Goal: Navigation & Orientation: Find specific page/section

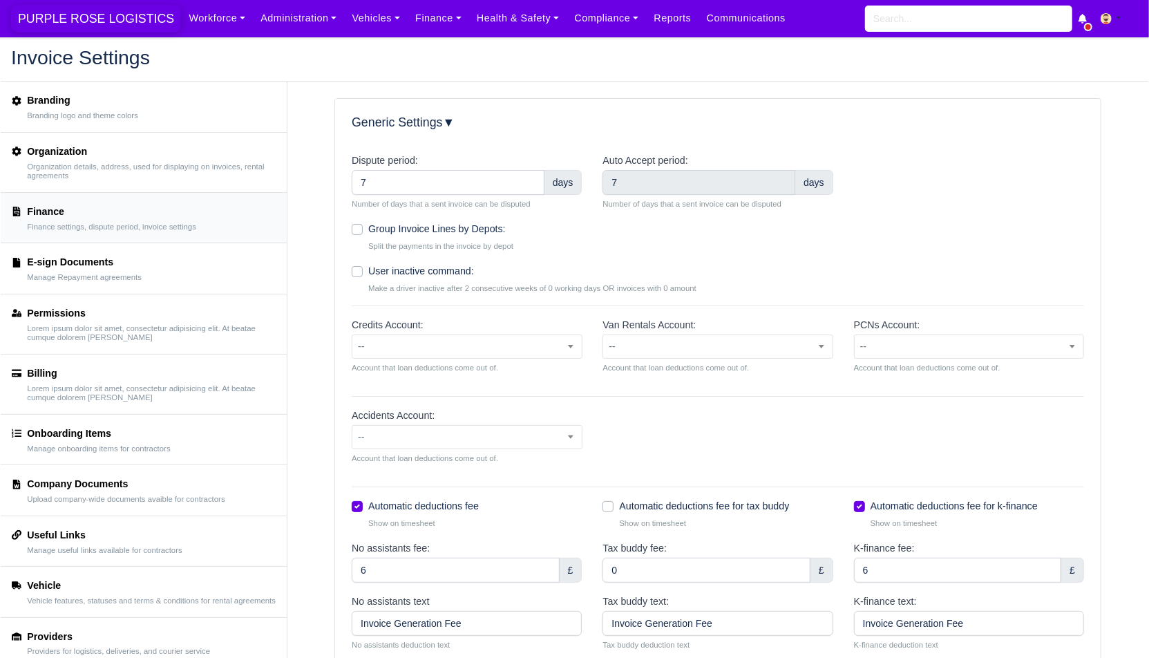
click at [108, 17] on span "PURPLE ROSE LOGISTICS" at bounding box center [96, 19] width 170 height 28
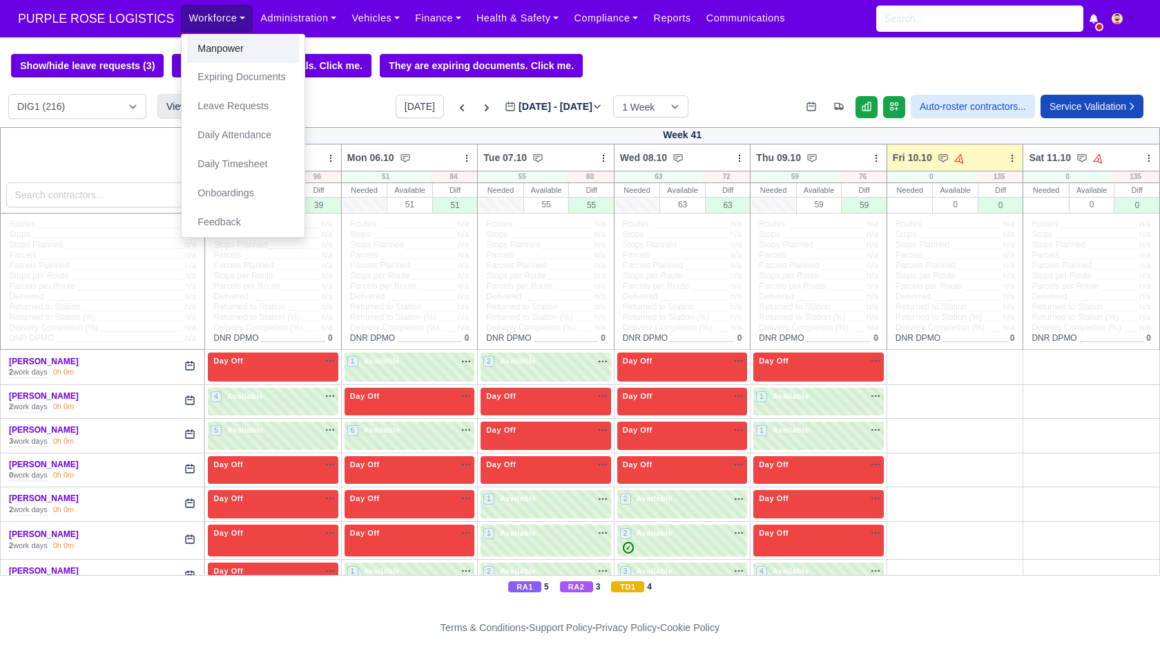
click at [224, 39] on link "Manpower" at bounding box center [243, 49] width 112 height 29
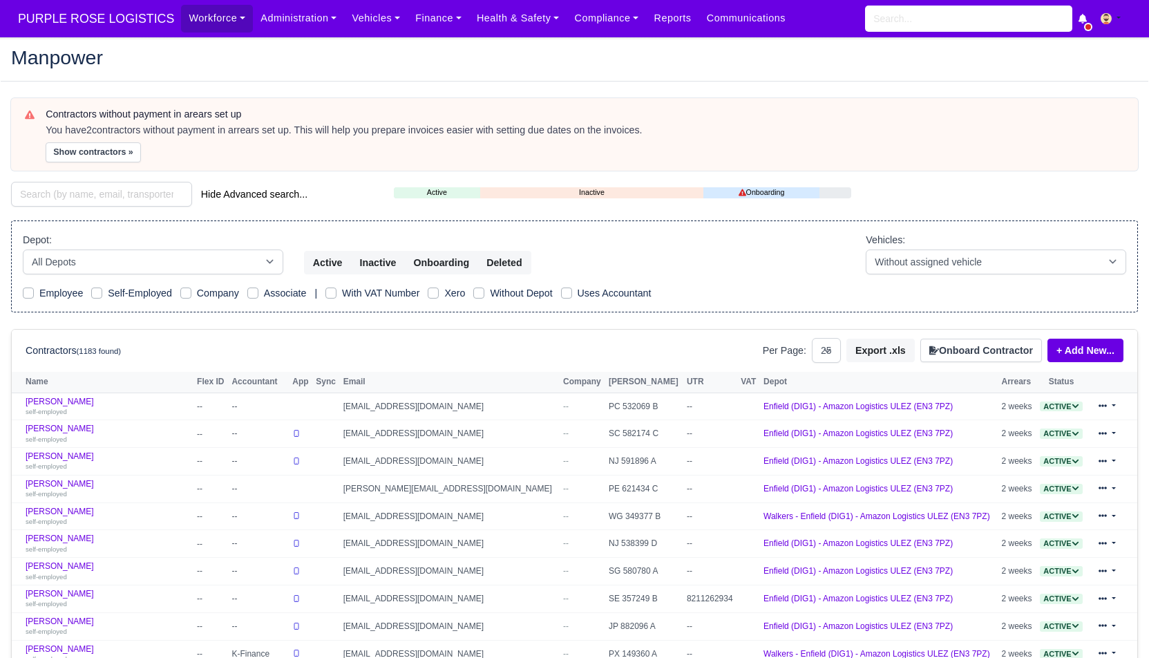
select select "25"
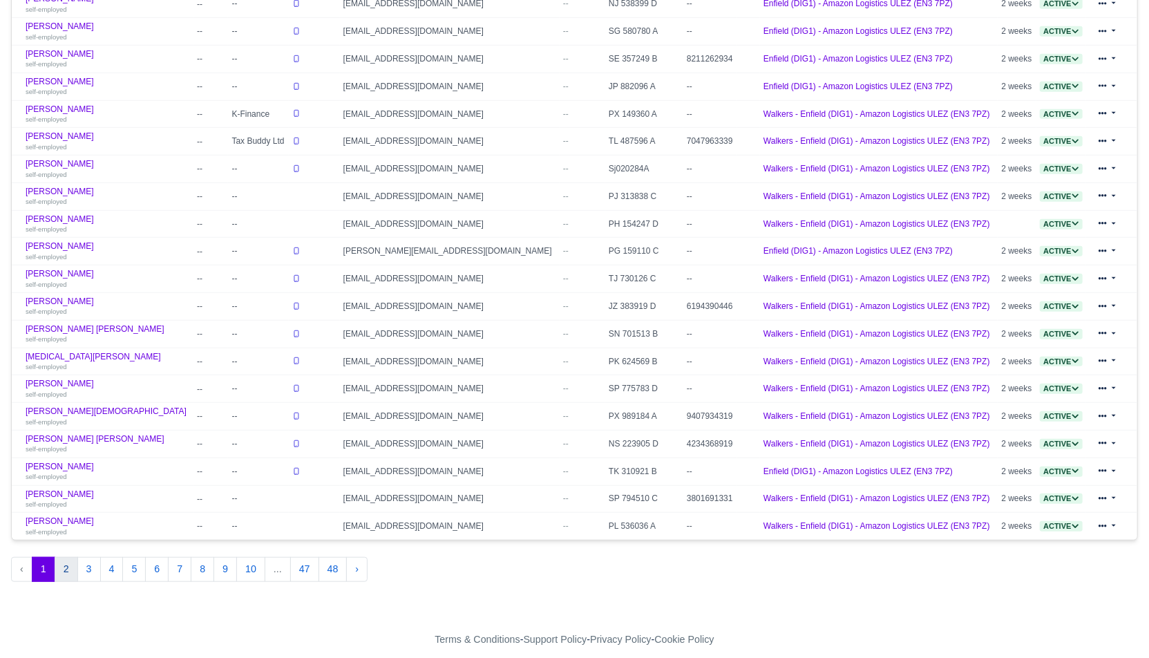
click at [68, 557] on button "2" at bounding box center [66, 569] width 23 height 25
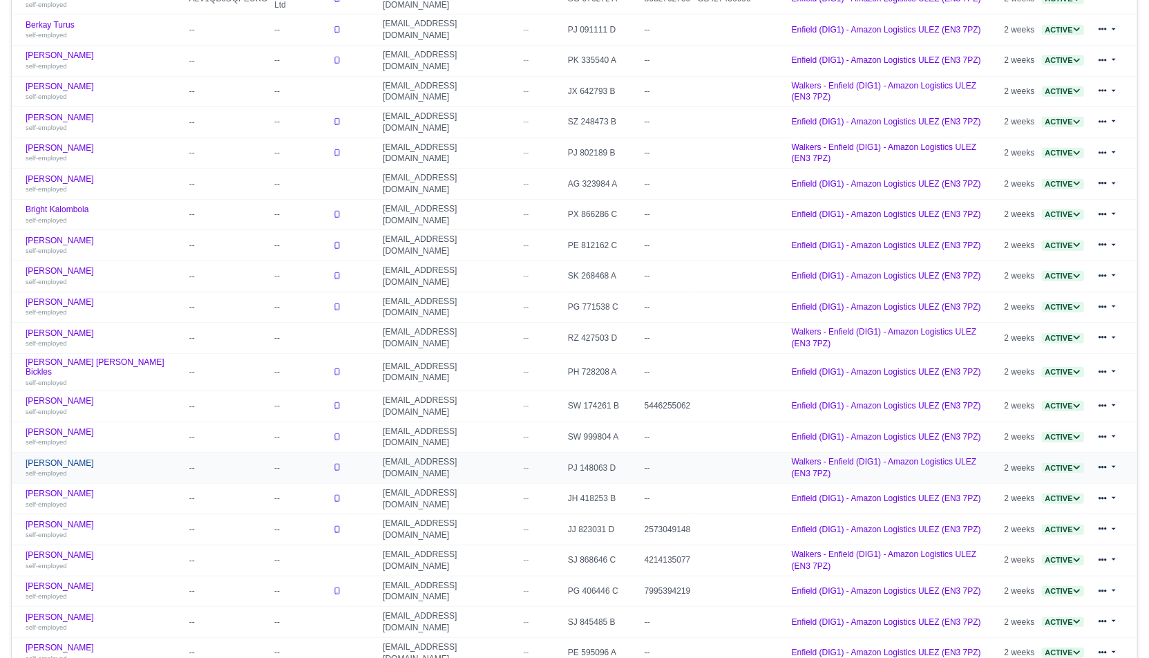
scroll to position [539, 0]
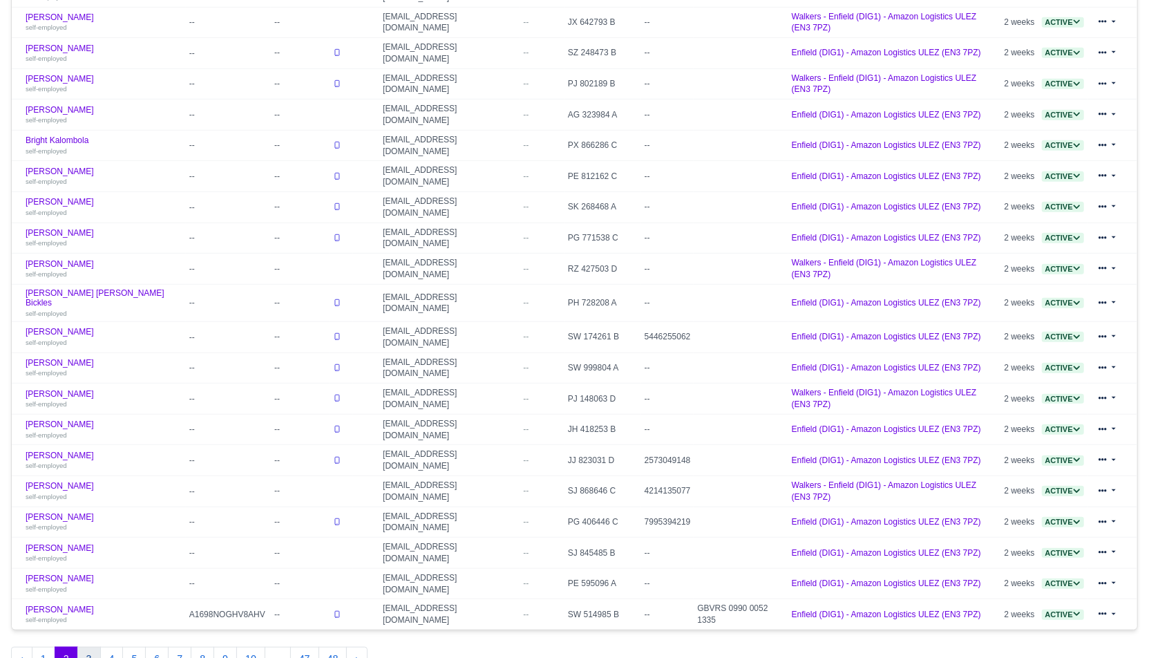
click at [84, 646] on button "3" at bounding box center [88, 658] width 23 height 25
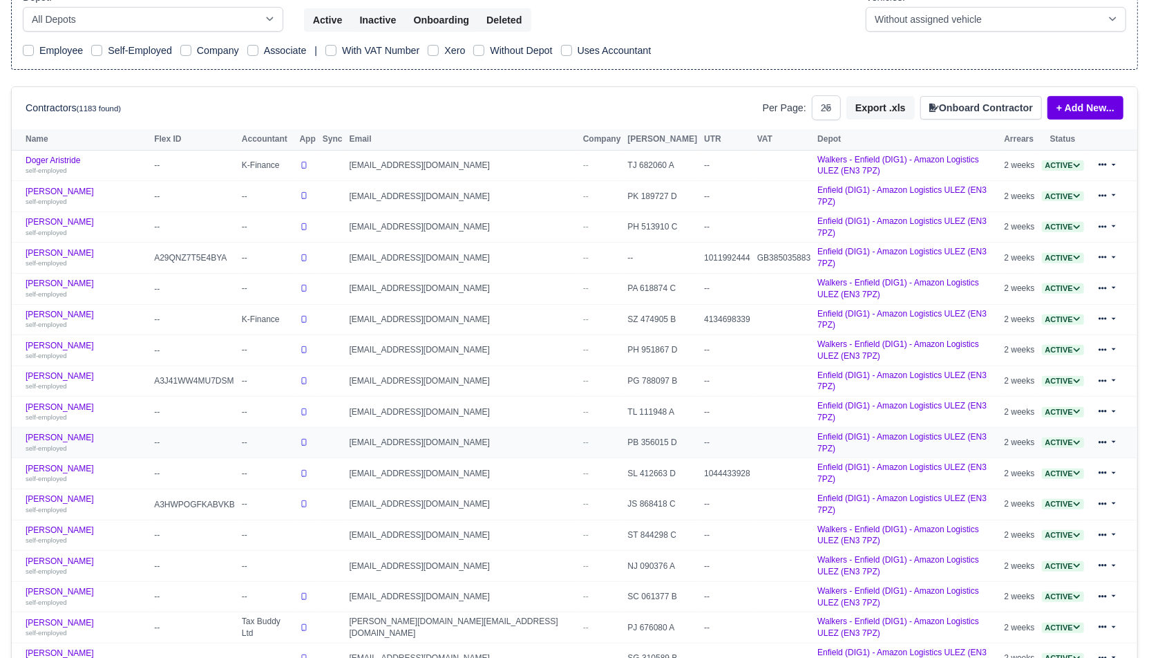
scroll to position [539, 0]
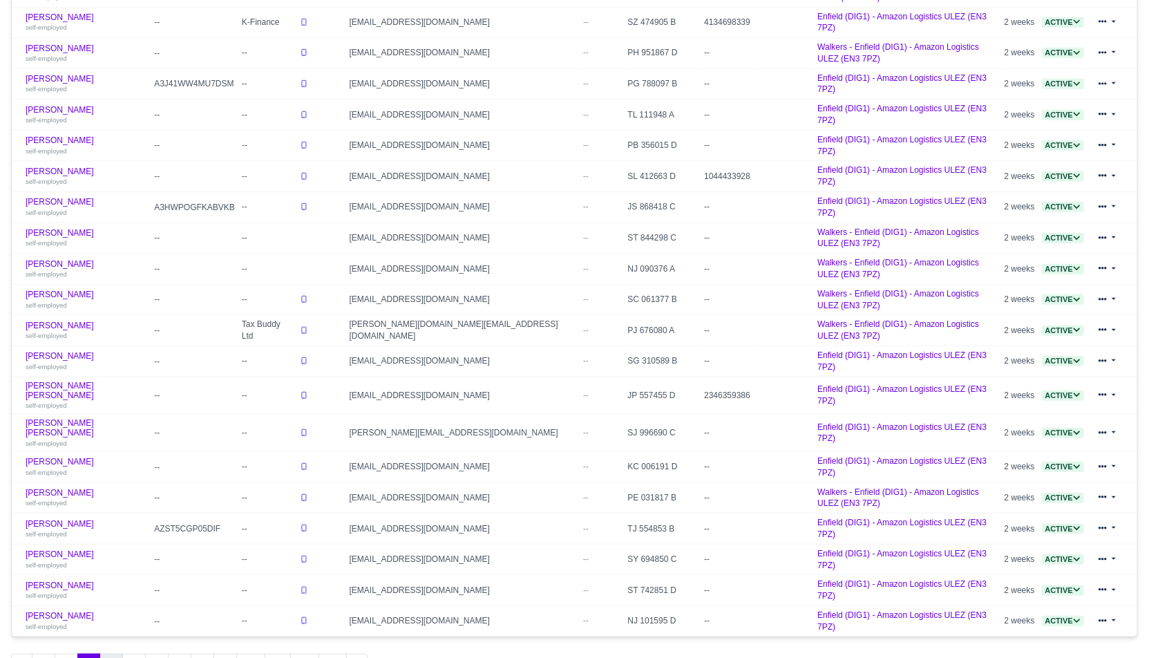
click at [117, 653] on button "4" at bounding box center [111, 665] width 23 height 25
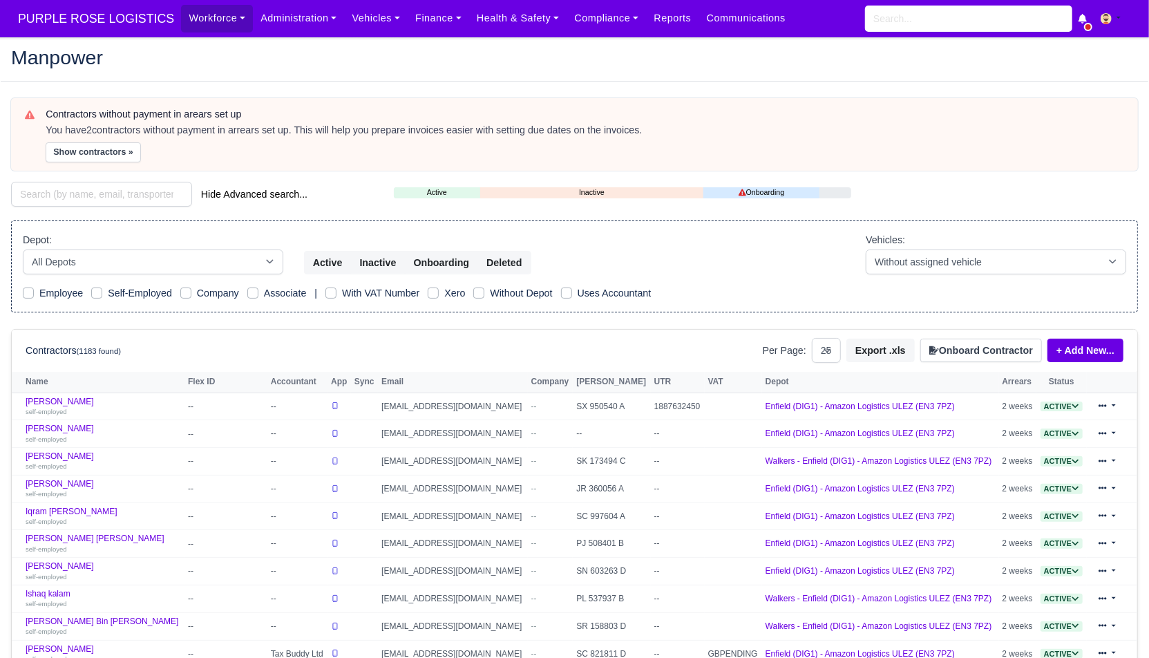
scroll to position [539, 0]
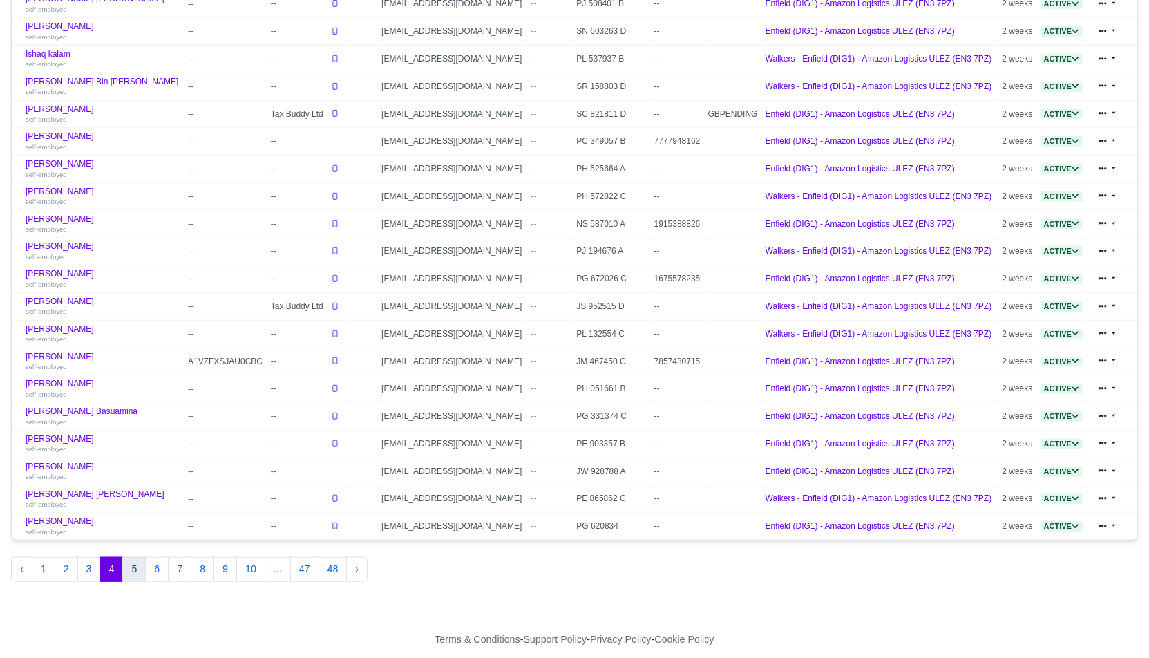
click at [124, 557] on button "5" at bounding box center [133, 569] width 23 height 25
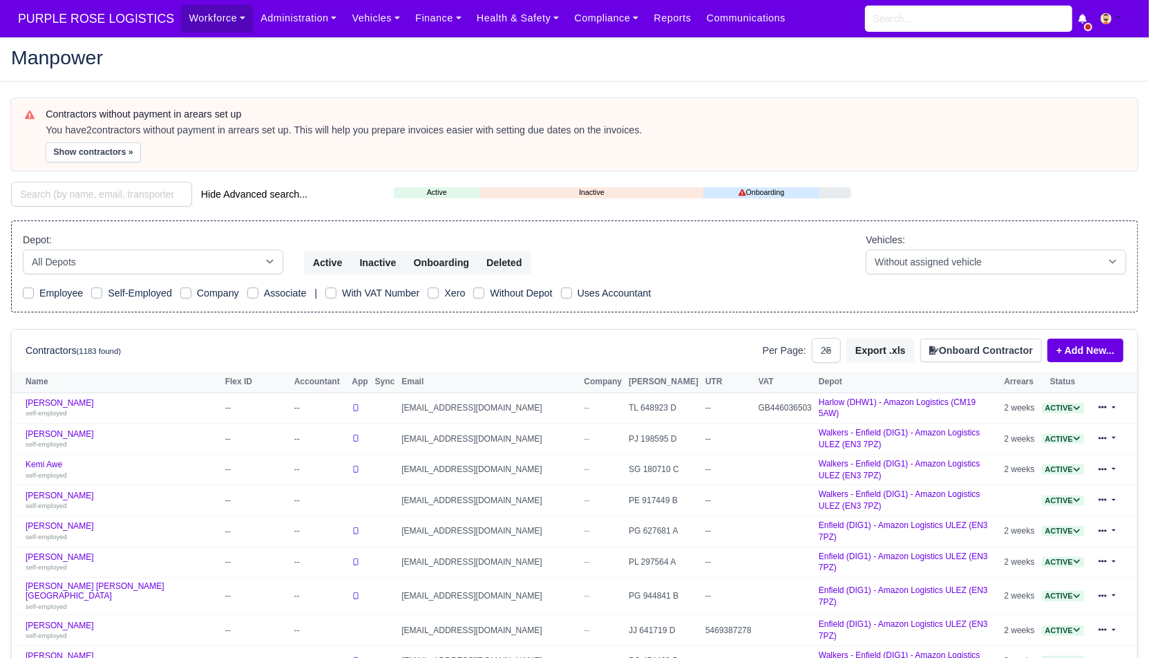
scroll to position [539, 0]
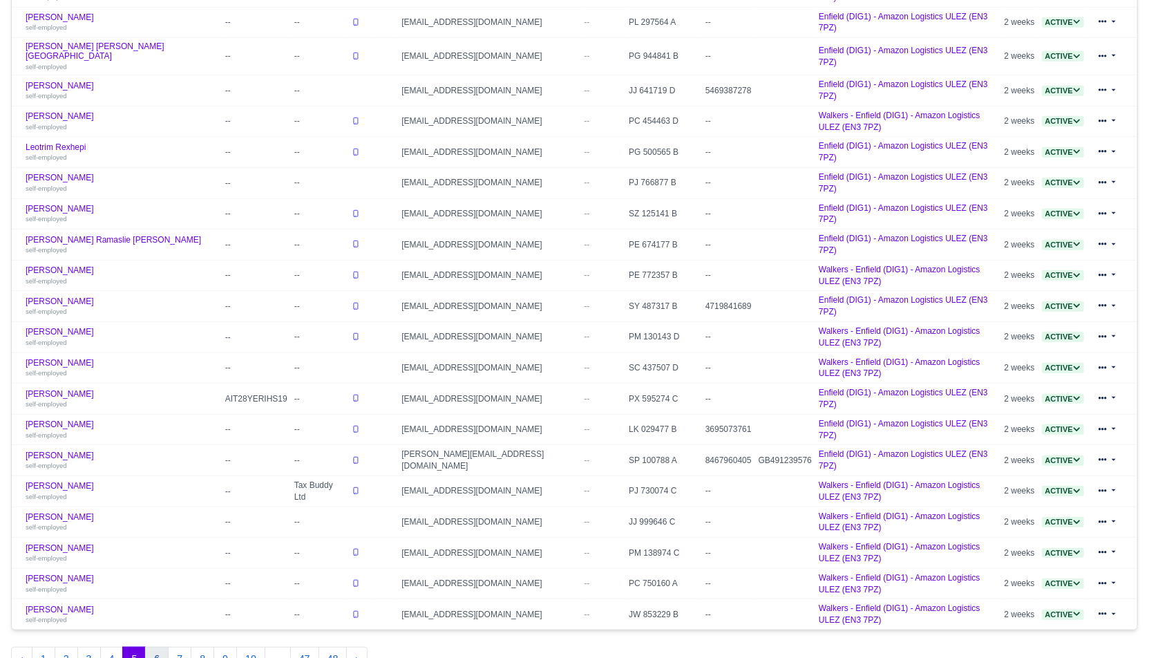
click at [154, 646] on button "6" at bounding box center [156, 658] width 23 height 25
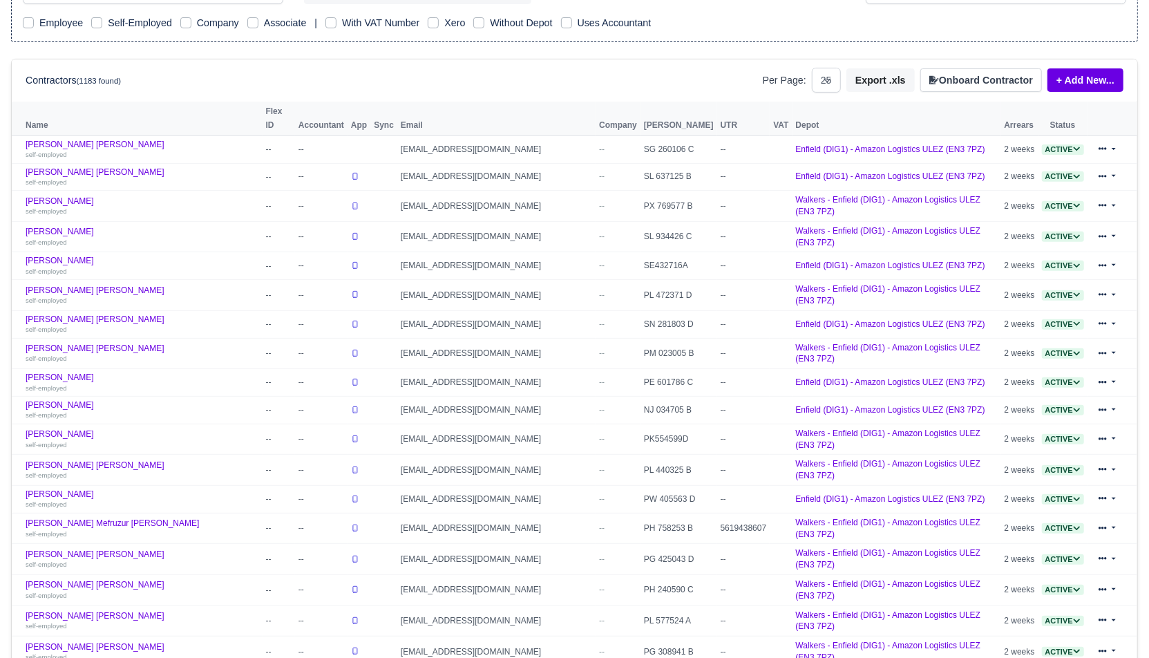
scroll to position [539, 0]
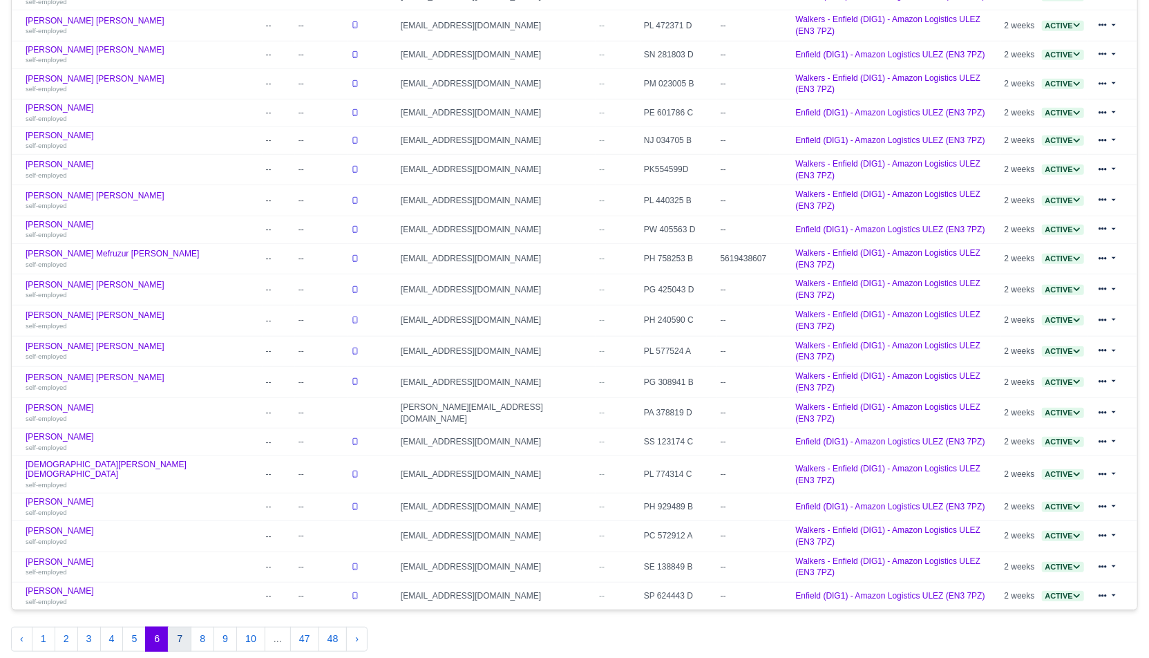
click at [180, 626] on button "7" at bounding box center [179, 638] width 23 height 25
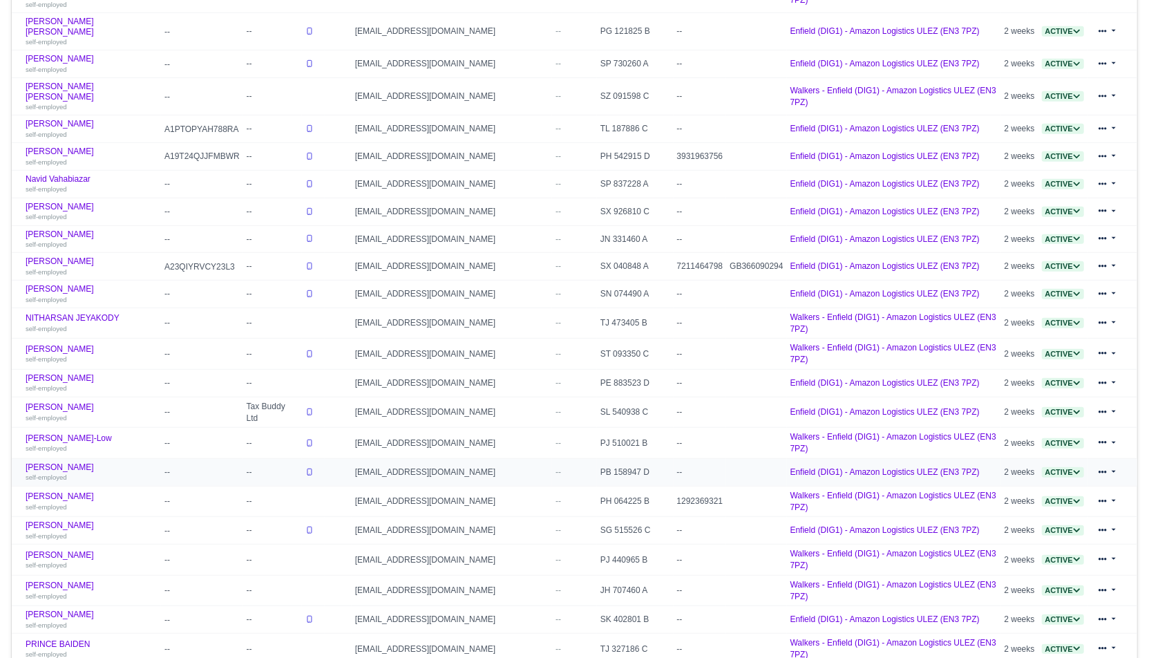
scroll to position [539, 0]
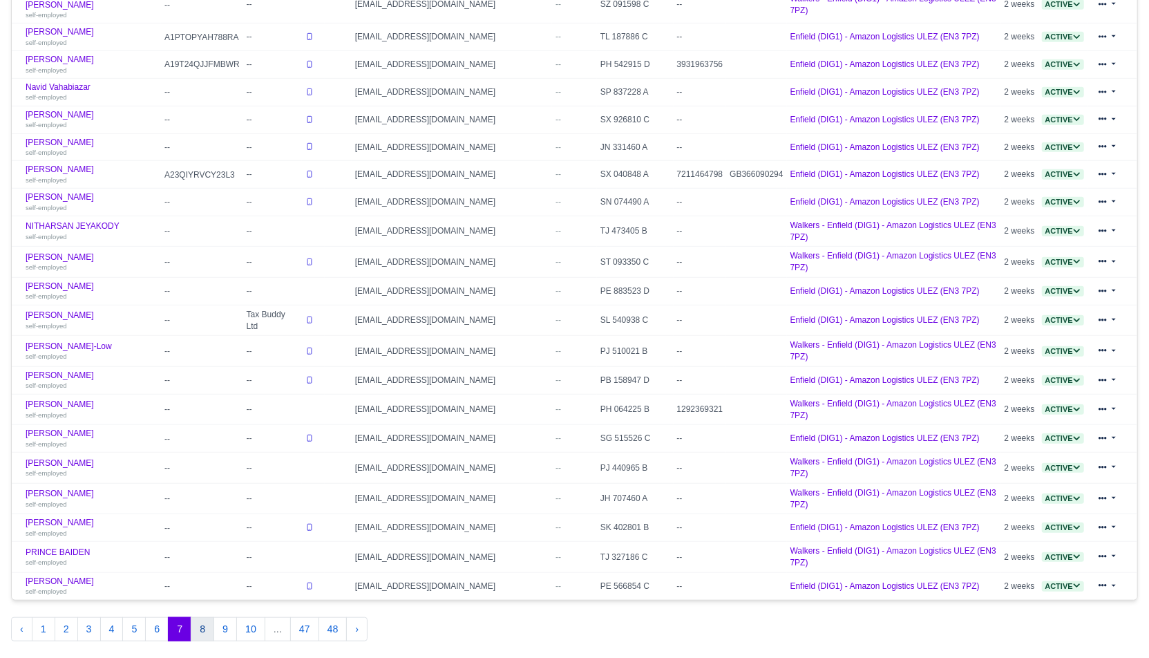
click at [198, 617] on button "8" at bounding box center [202, 629] width 23 height 25
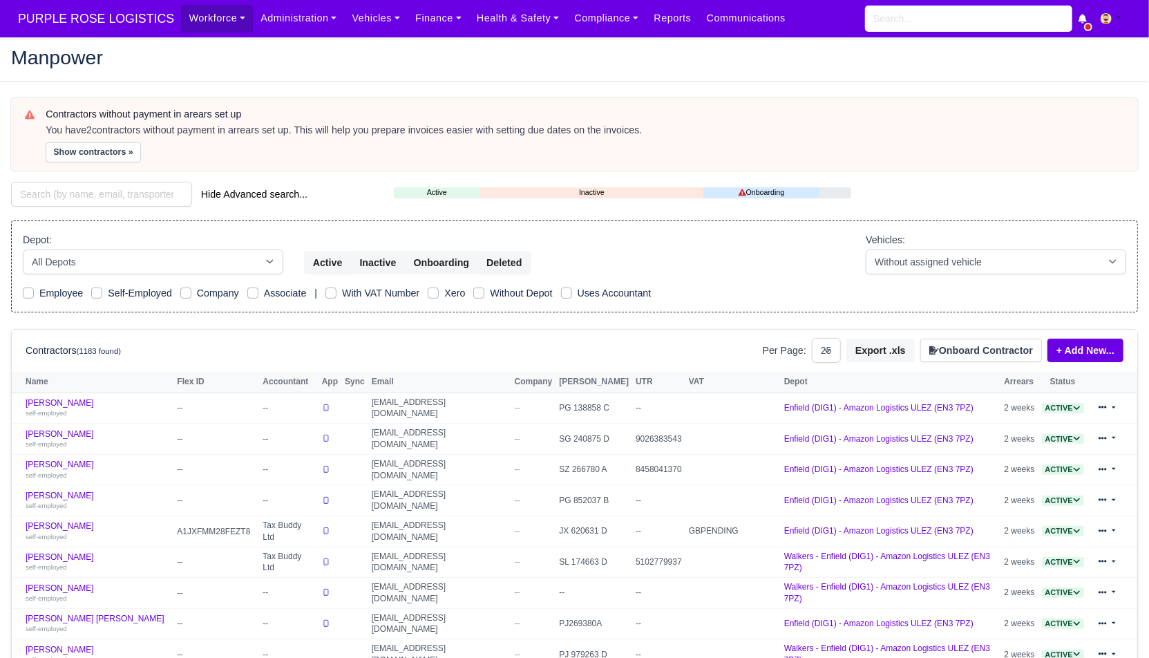
scroll to position [539, 0]
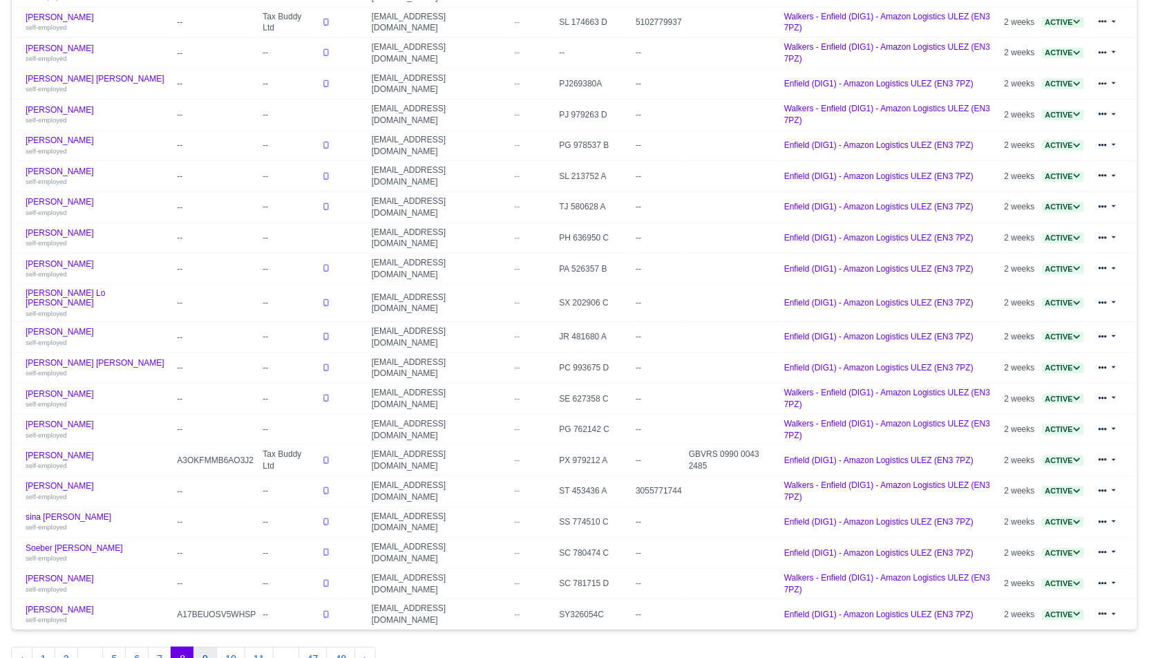
click at [204, 646] on button "9" at bounding box center [204, 658] width 23 height 25
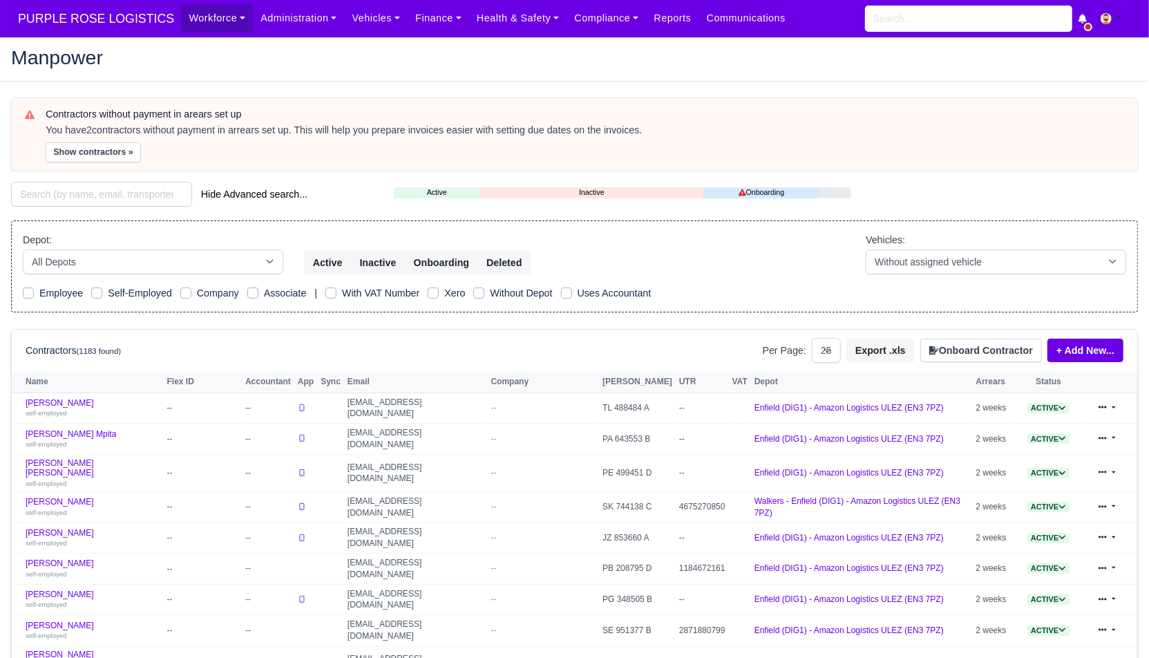
scroll to position [539, 0]
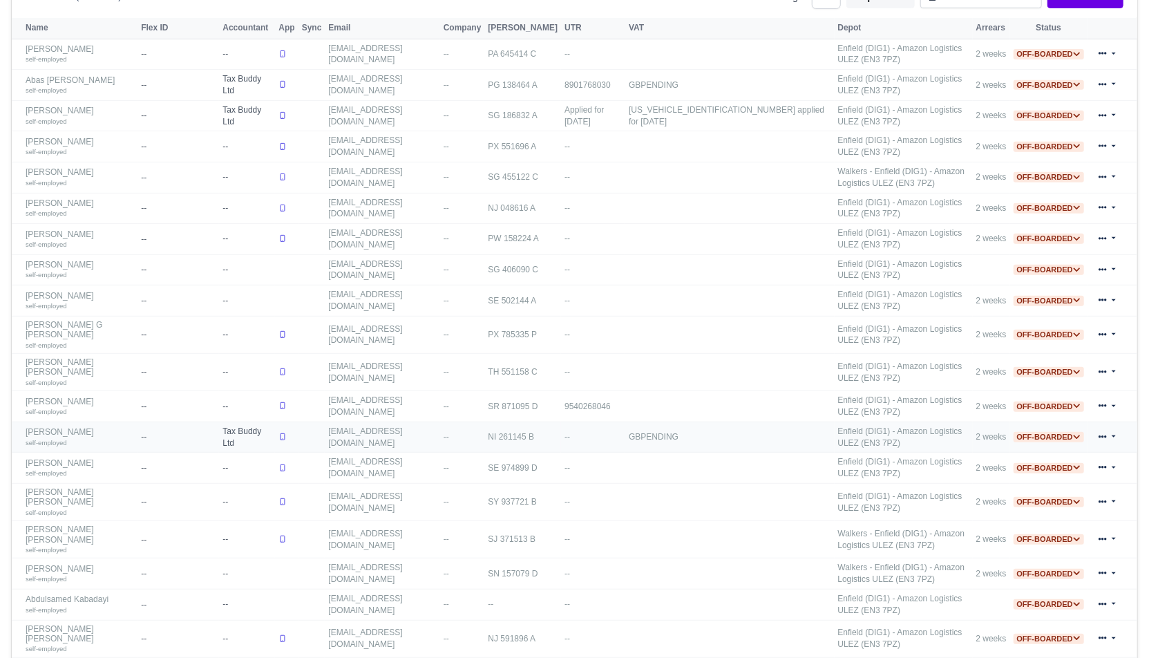
scroll to position [649, 0]
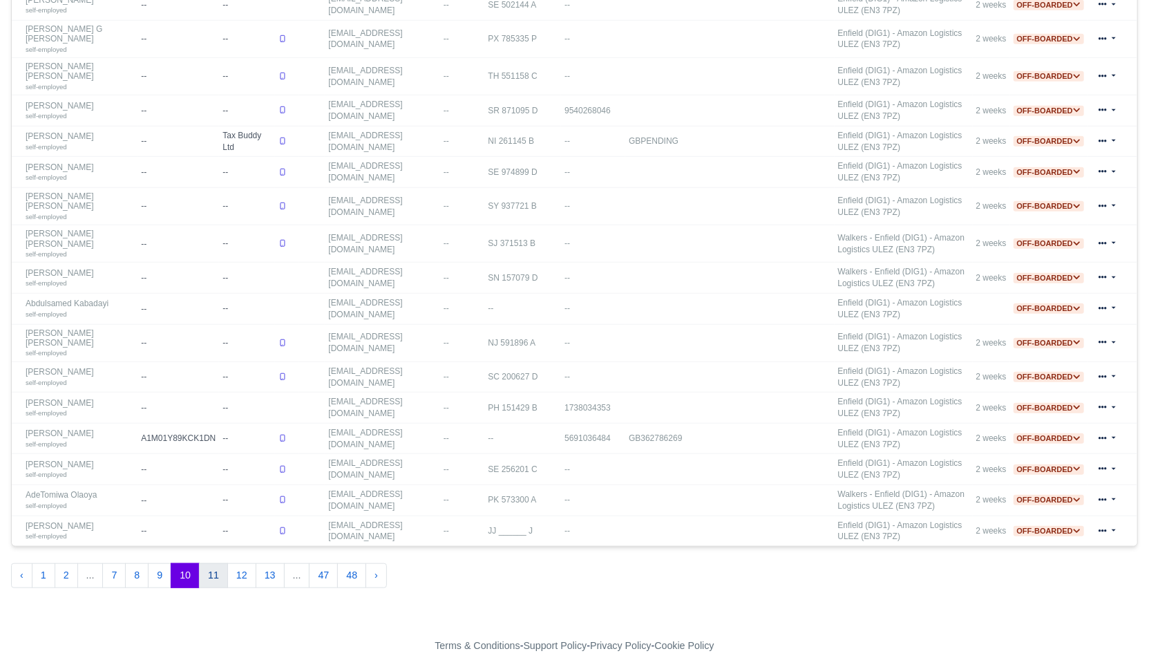
click at [209, 567] on button "11" at bounding box center [213, 575] width 29 height 25
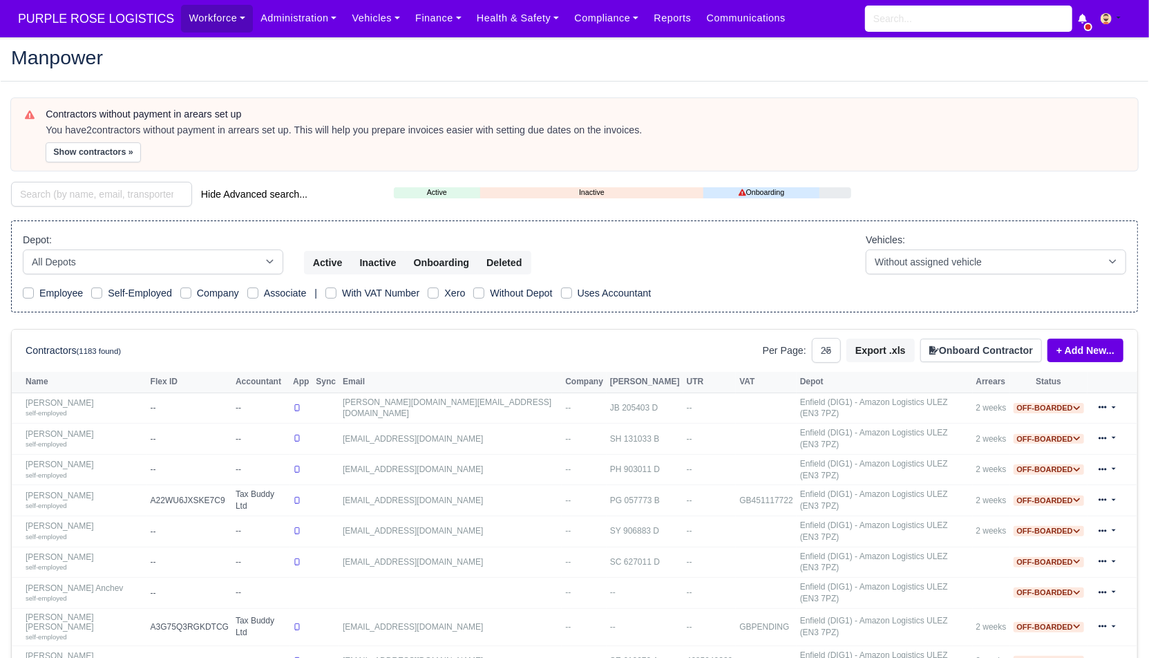
scroll to position [570, 0]
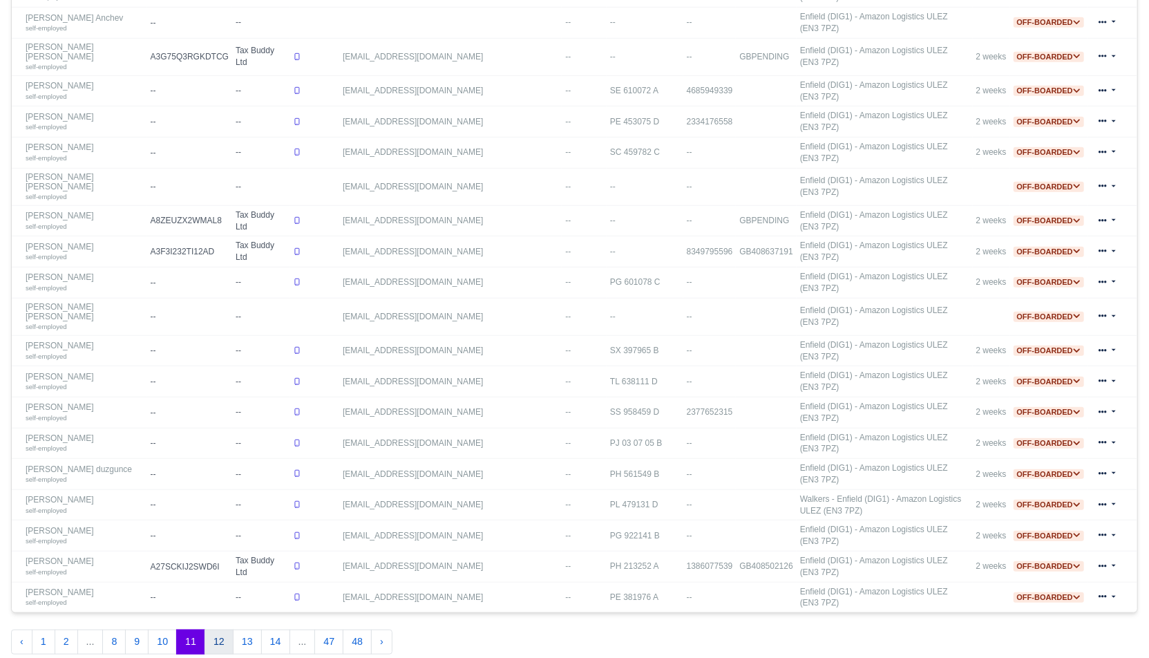
click at [214, 629] on button "12" at bounding box center [218, 641] width 29 height 25
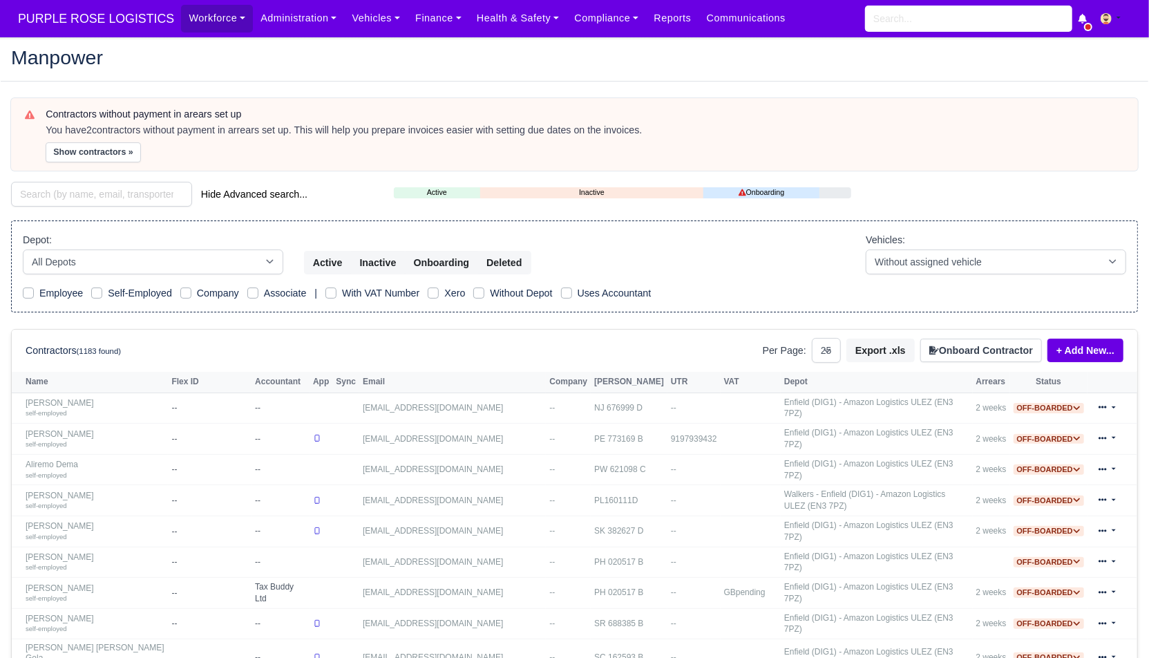
scroll to position [539, 0]
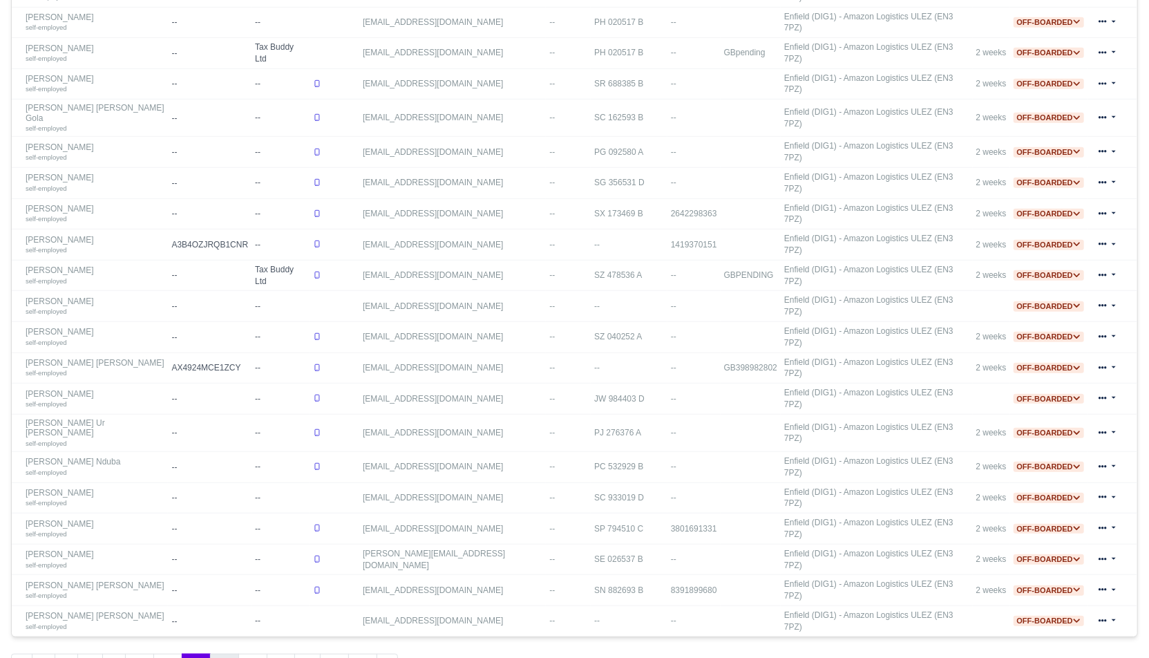
click at [216, 653] on button "13" at bounding box center [224, 665] width 29 height 25
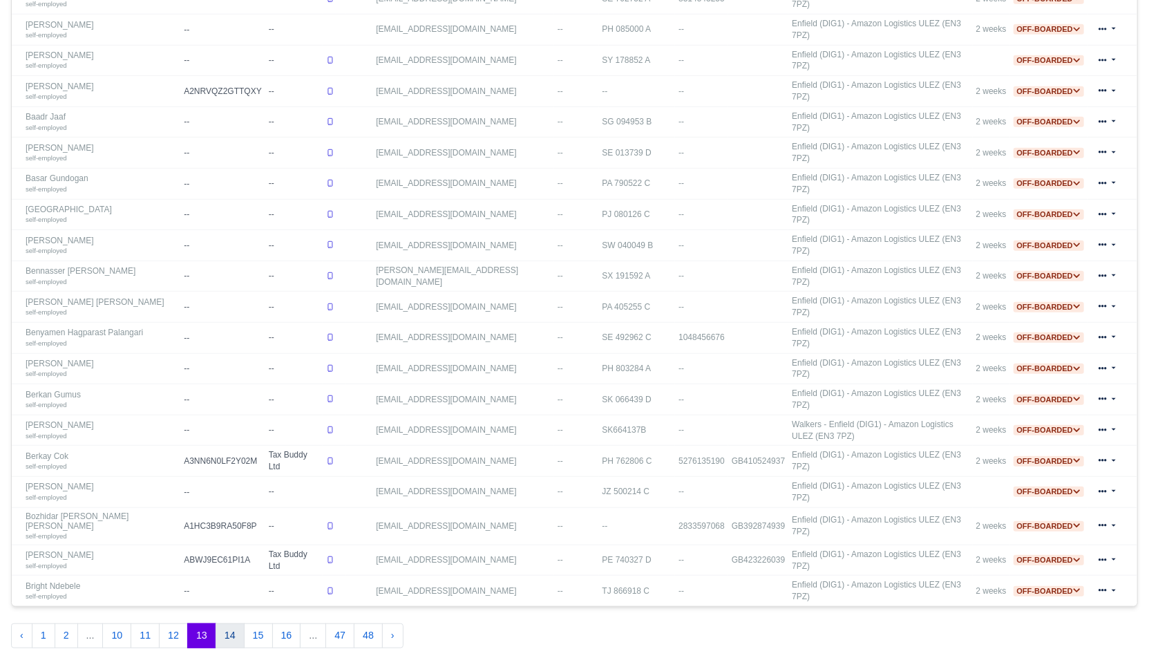
click at [223, 623] on button "14" at bounding box center [229, 635] width 29 height 25
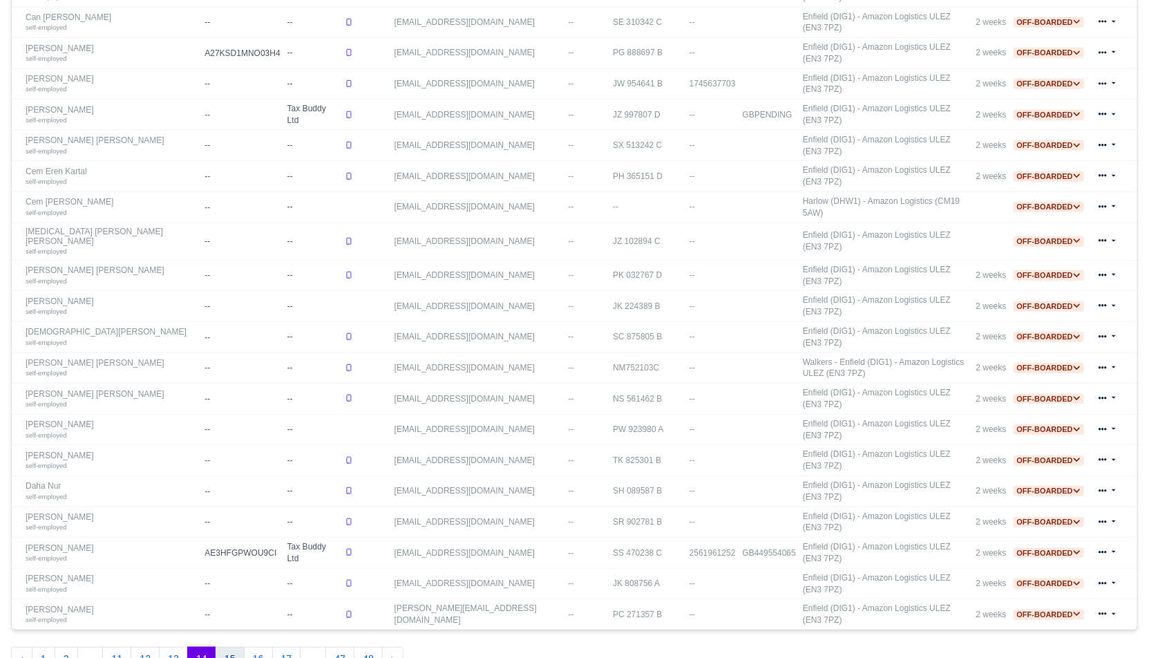
click at [224, 646] on button "15" at bounding box center [229, 658] width 29 height 25
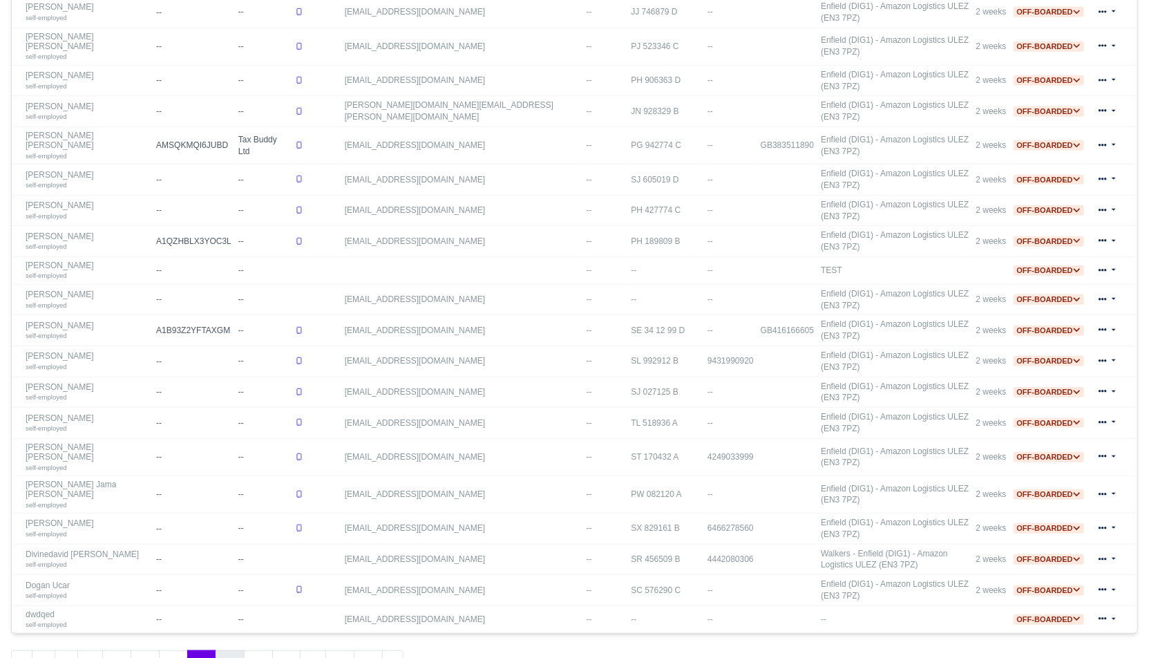
click at [227, 650] on button "16" at bounding box center [229, 662] width 29 height 25
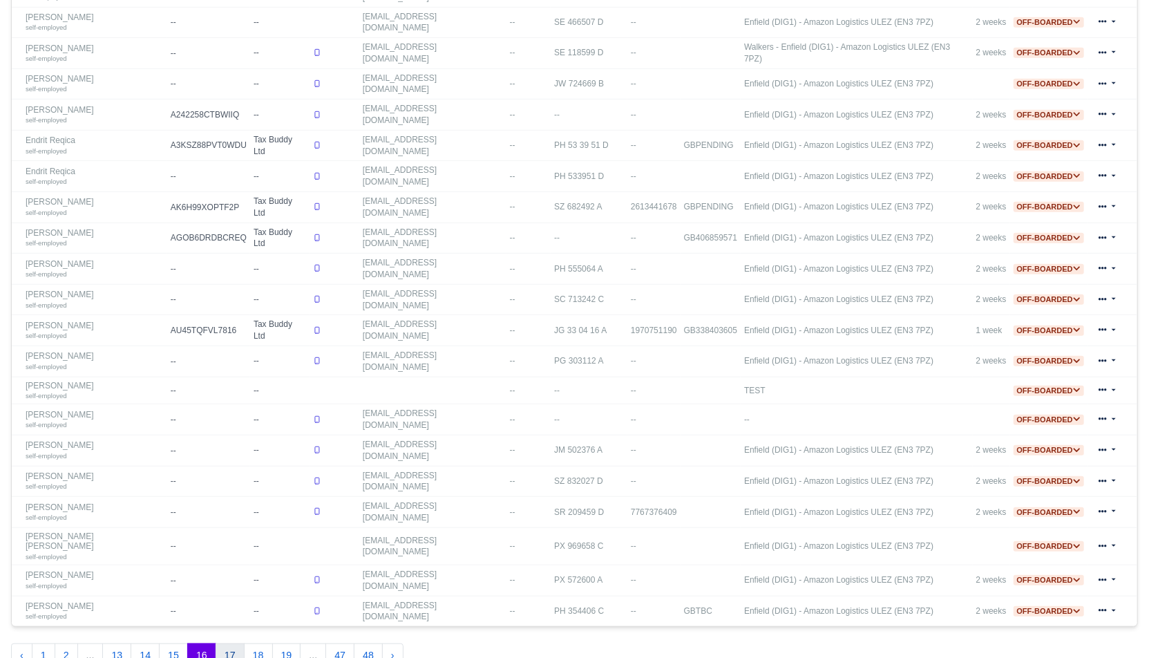
click at [230, 643] on button "17" at bounding box center [229, 655] width 29 height 25
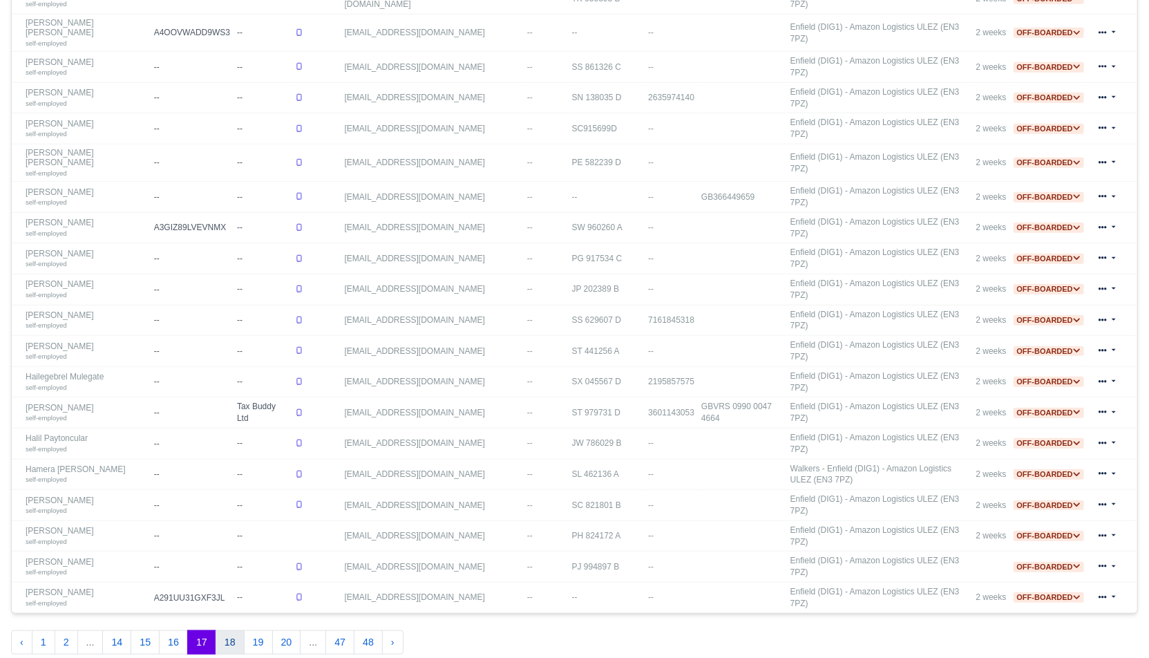
click at [222, 630] on button "18" at bounding box center [229, 642] width 29 height 25
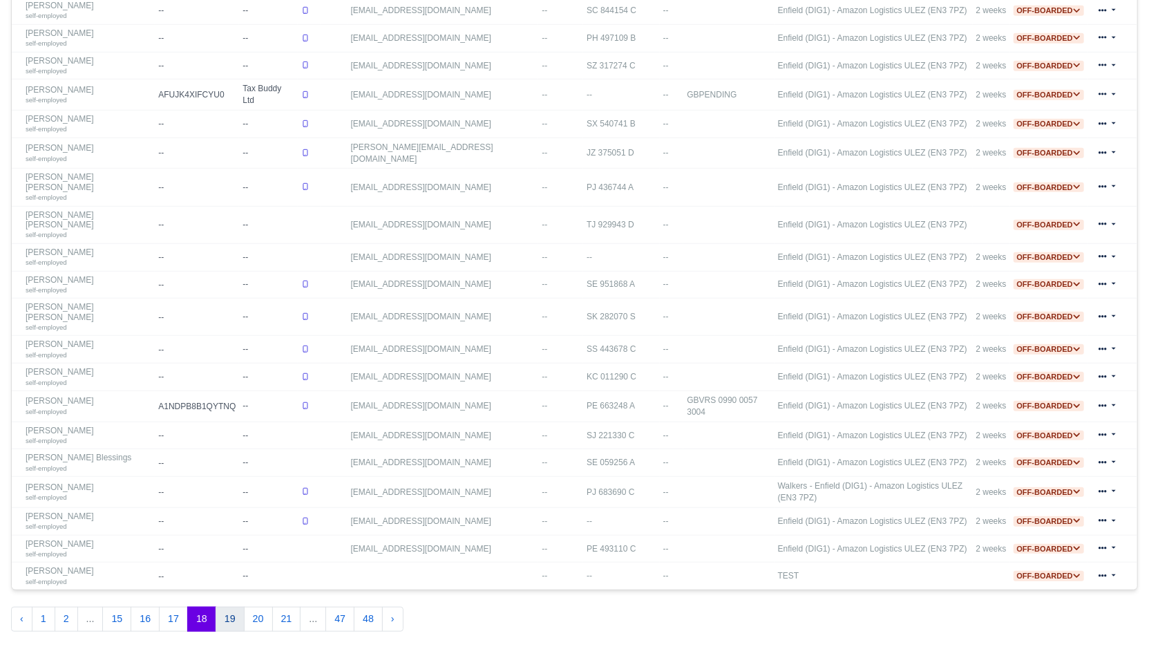
click at [224, 606] on button "19" at bounding box center [229, 618] width 29 height 25
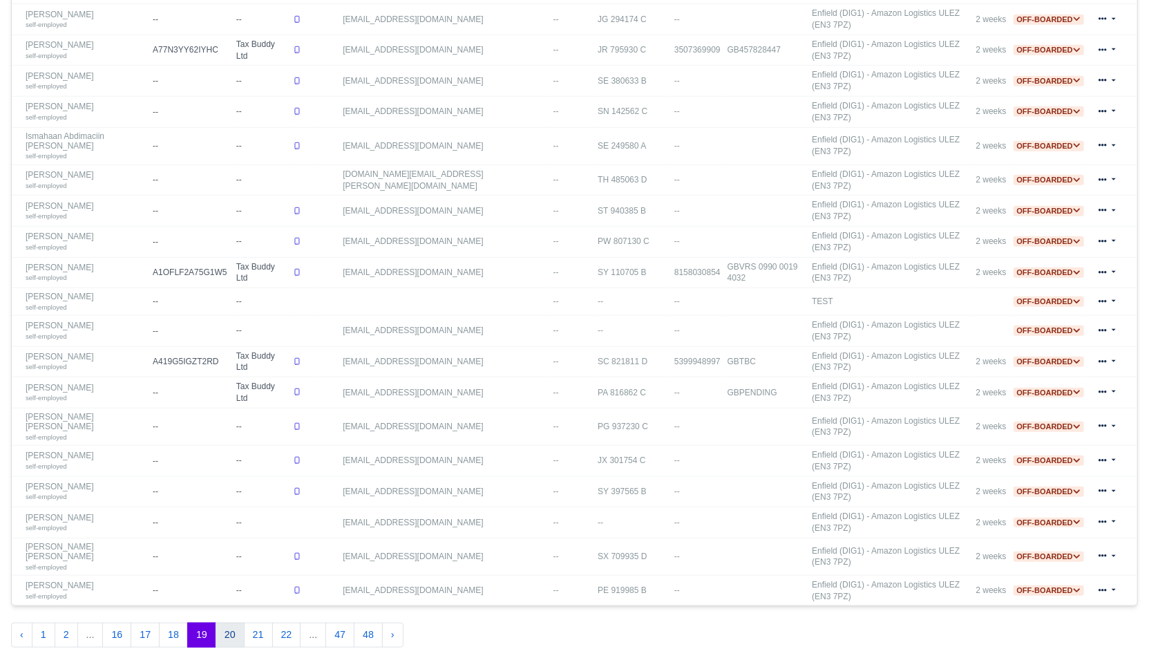
click at [228, 622] on button "20" at bounding box center [229, 634] width 29 height 25
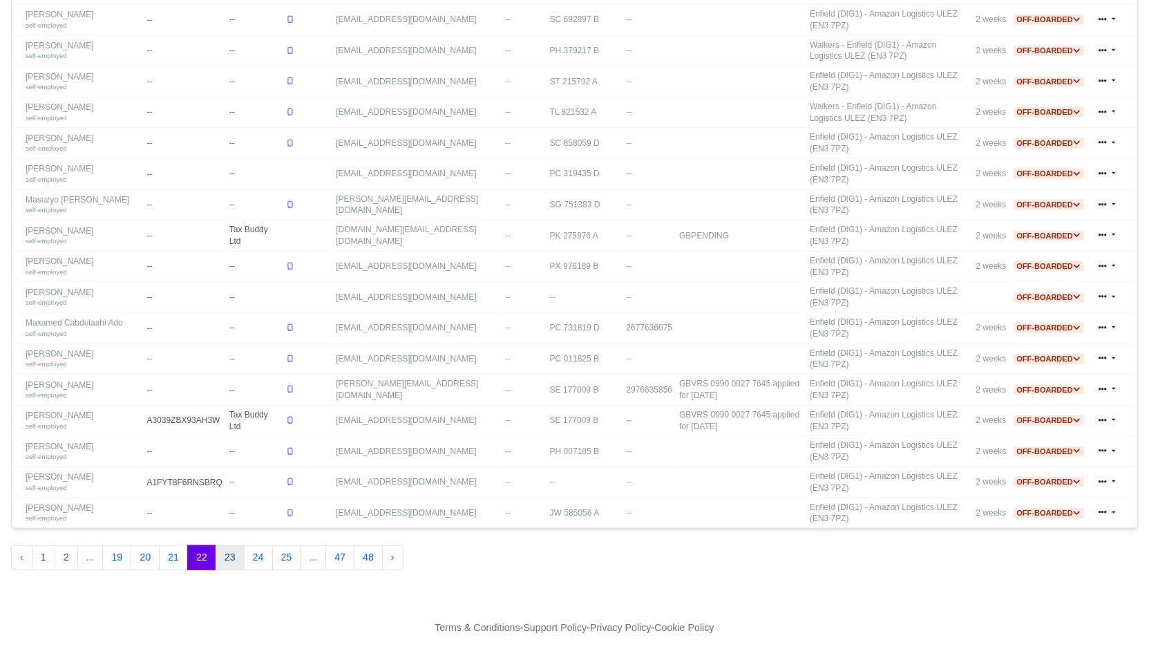
click at [222, 559] on button "23" at bounding box center [229, 557] width 29 height 25
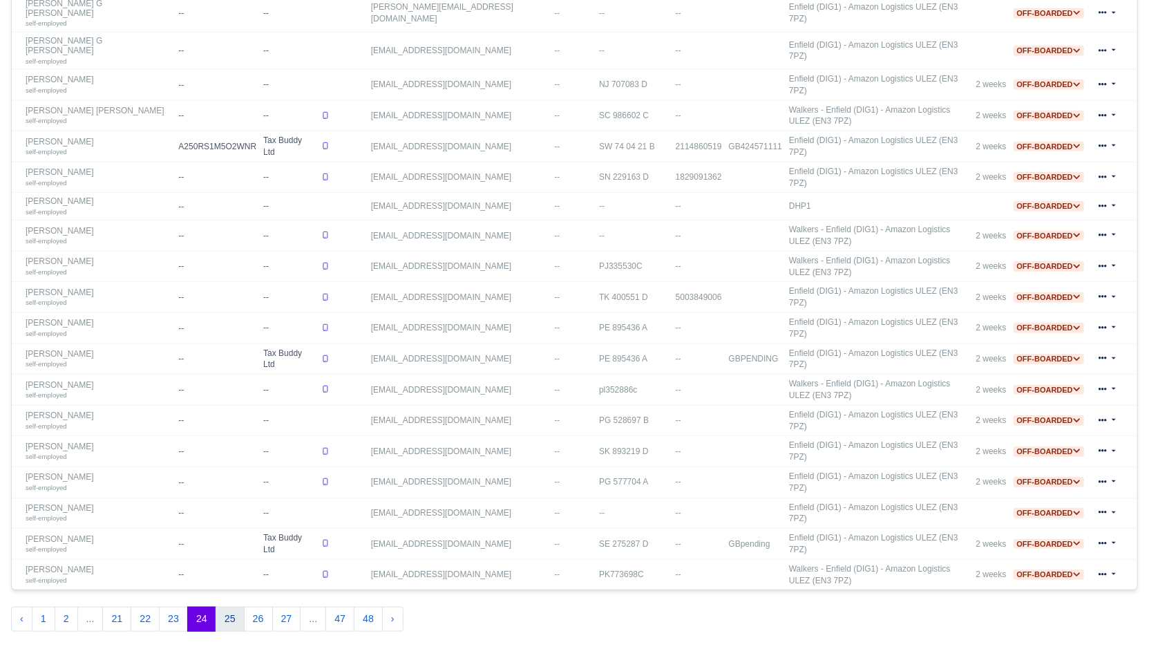
click at [223, 606] on button "25" at bounding box center [229, 618] width 29 height 25
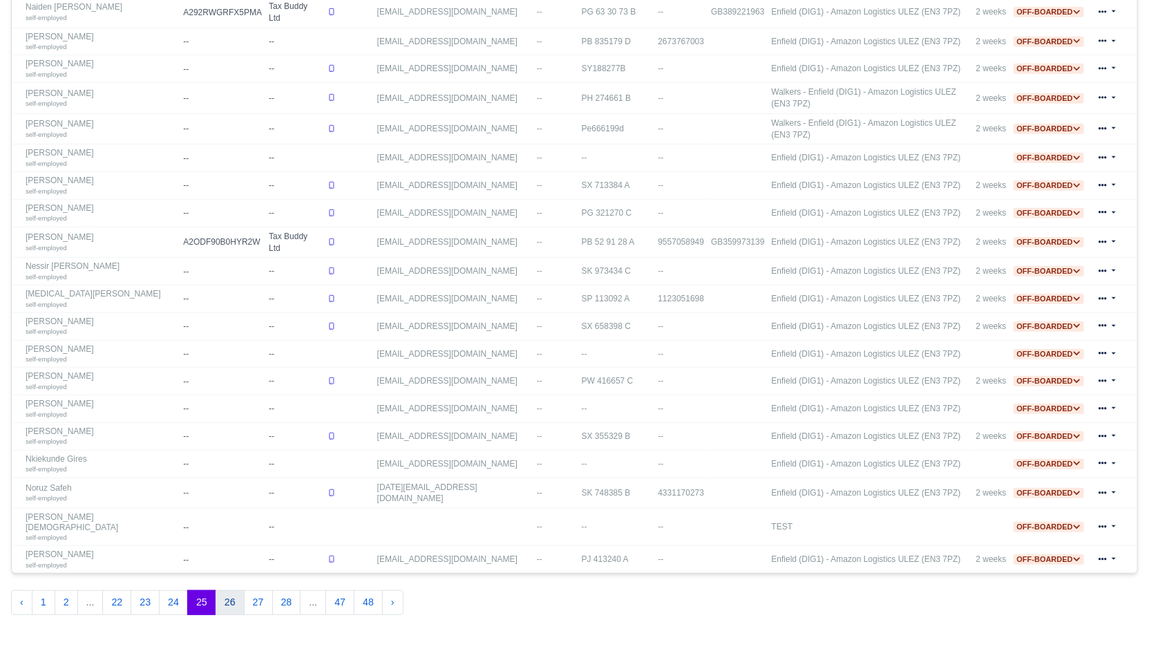
click at [224, 590] on button "26" at bounding box center [229, 602] width 29 height 25
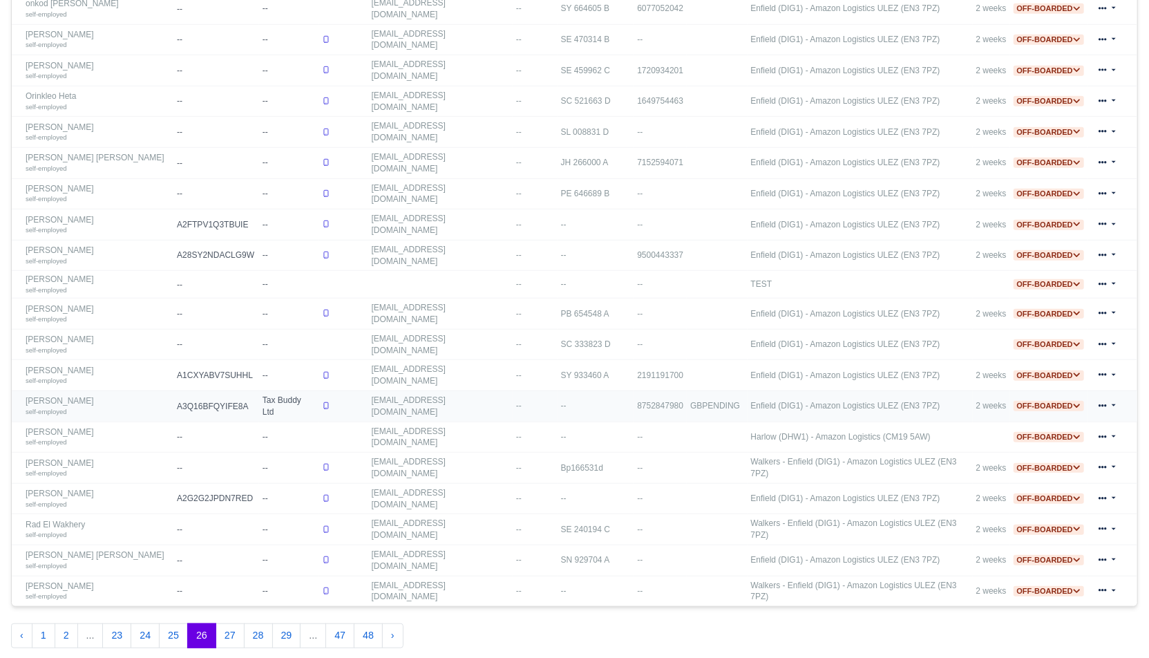
drag, startPoint x: 290, startPoint y: 362, endPoint x: 261, endPoint y: 348, distance: 32.1
click at [261, 390] on td "Tax Buddy Ltd" at bounding box center [288, 405] width 59 height 31
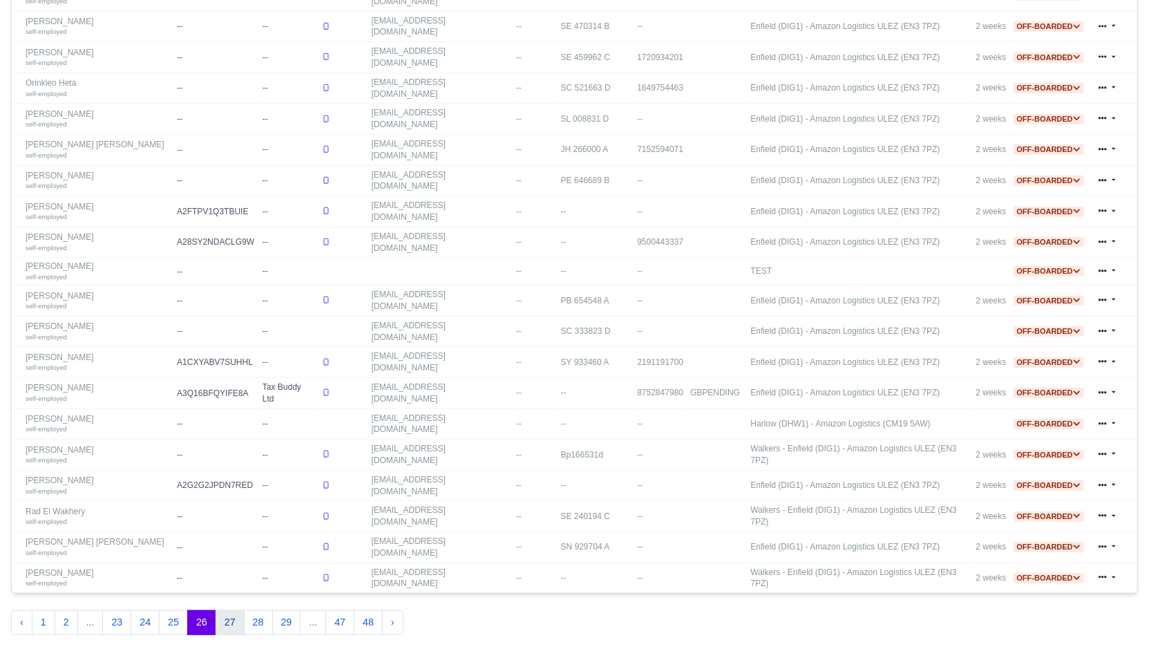
click at [222, 610] on button "27" at bounding box center [229, 622] width 29 height 25
